Goal: Check status: Check status

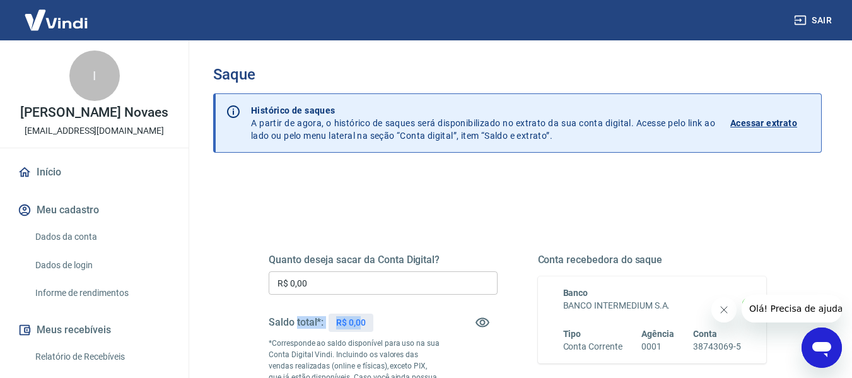
drag, startPoint x: 336, startPoint y: 328, endPoint x: 289, endPoint y: 333, distance: 46.9
click at [291, 332] on div "Saldo total*: R$ 0,00" at bounding box center [321, 322] width 105 height 30
click at [390, 305] on div "Quanto deseja sacar da Conta Digital? R$ 0,00 ​ Saldo total*: R$ 0,00 *Correspo…" at bounding box center [383, 344] width 229 height 180
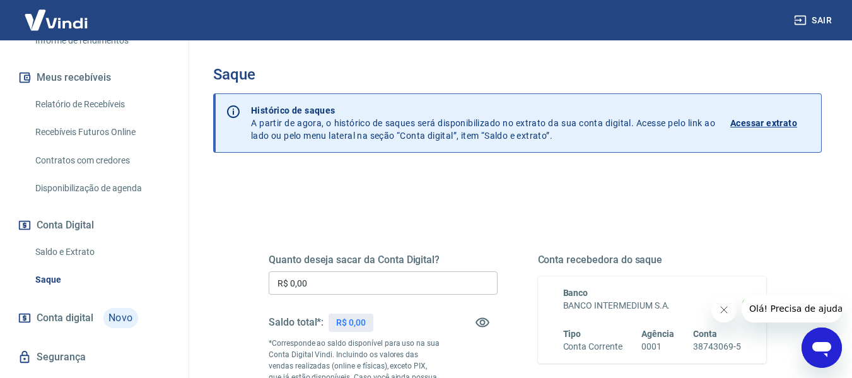
click at [57, 256] on link "Saldo e Extrato" at bounding box center [101, 252] width 143 height 26
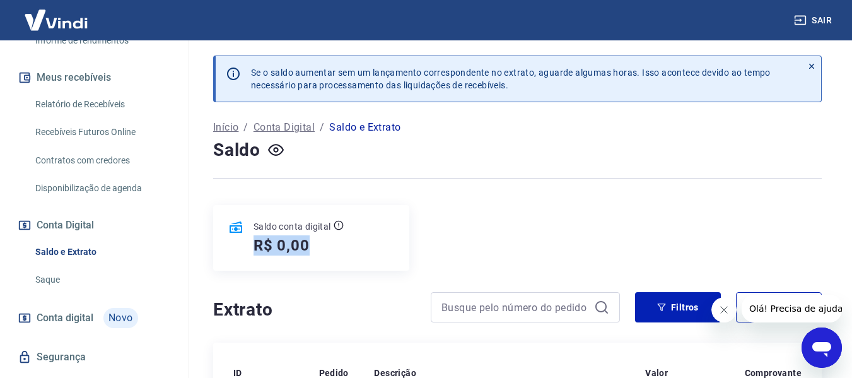
drag, startPoint x: 342, startPoint y: 247, endPoint x: 217, endPoint y: 260, distance: 126.2
click at [217, 260] on div "Saldo conta digital R$ 0,00" at bounding box center [311, 238] width 196 height 66
